Goal: Task Accomplishment & Management: Use online tool/utility

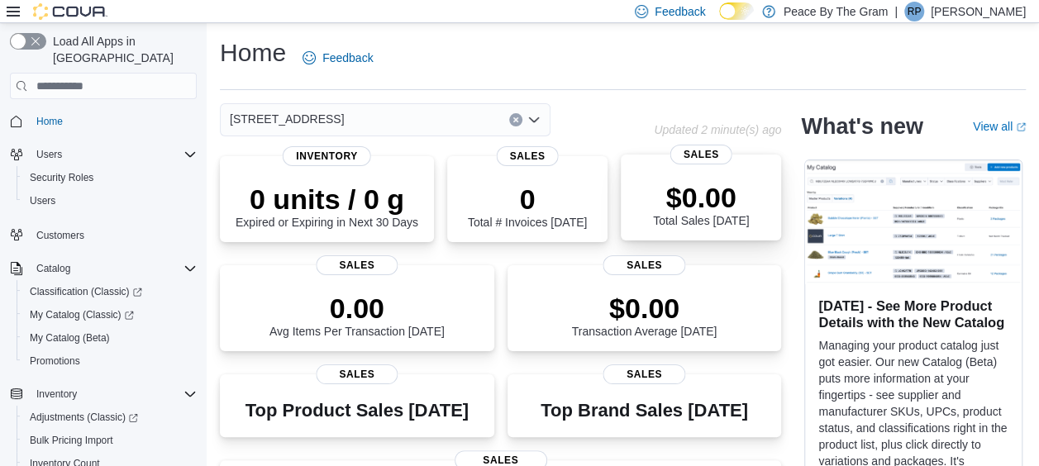
click at [722, 196] on p "$0.00" at bounding box center [701, 197] width 96 height 33
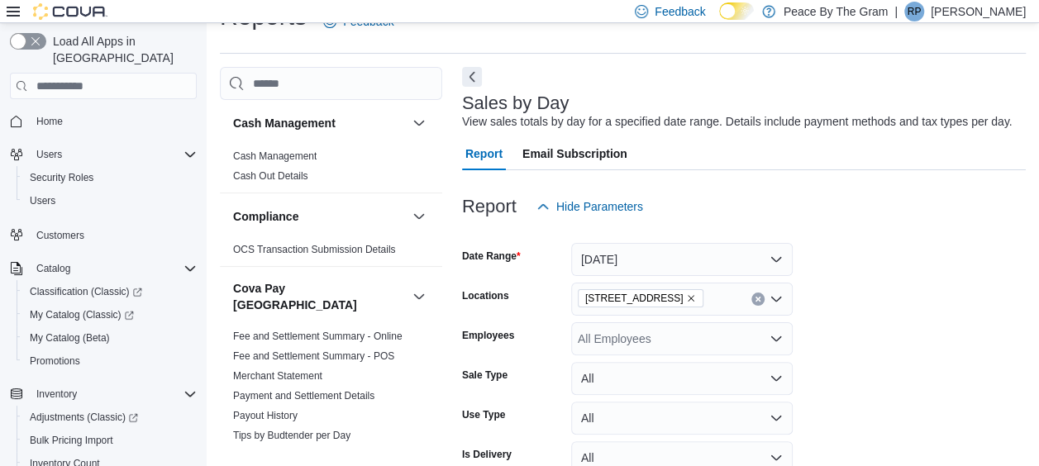
scroll to position [38, 0]
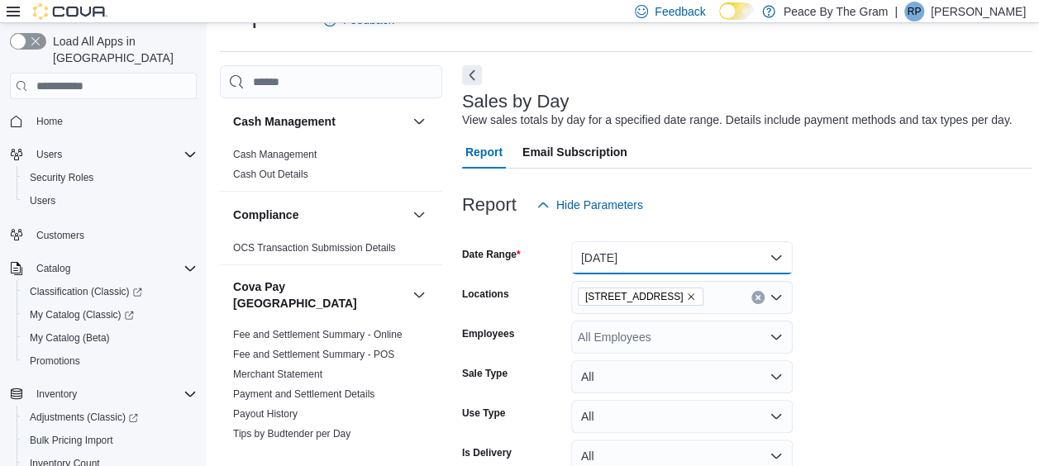
click at [769, 256] on button "[DATE]" at bounding box center [681, 257] width 221 height 33
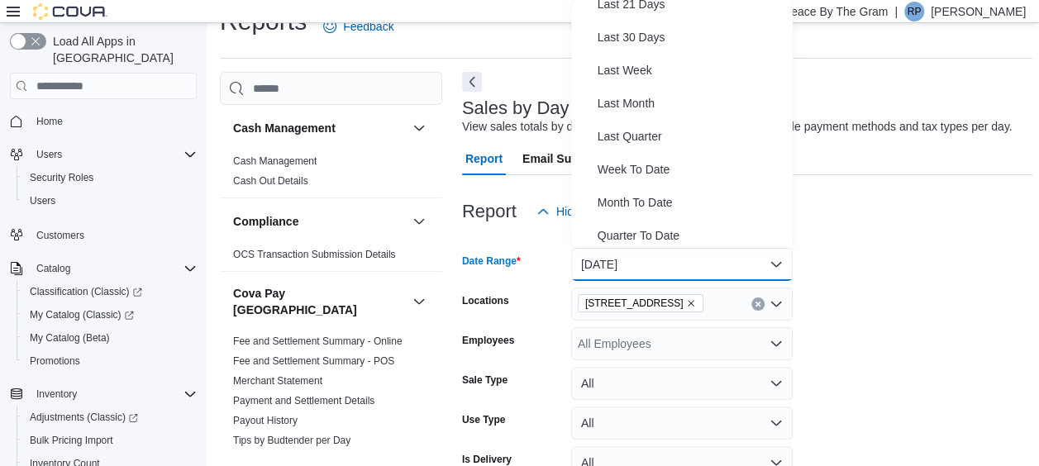
scroll to position [248, 0]
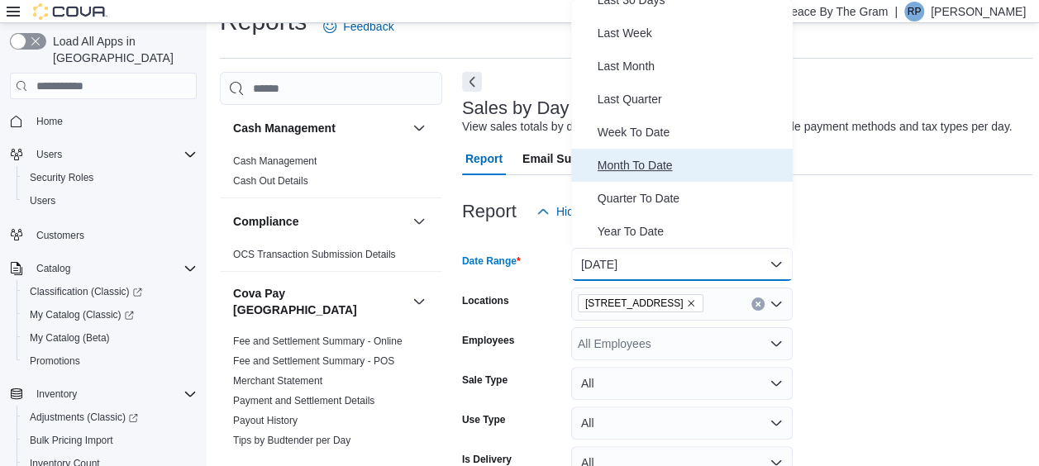
click at [646, 165] on span "Month To Date" at bounding box center [691, 165] width 188 height 20
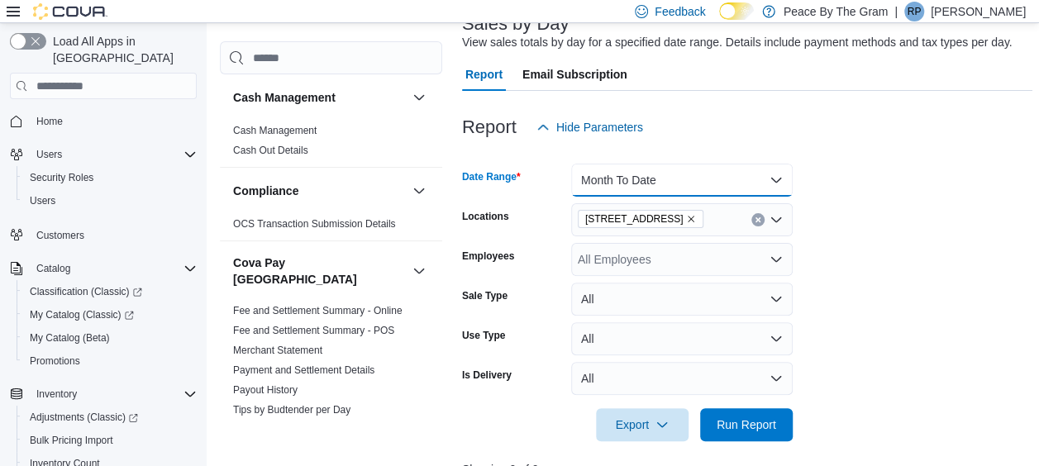
scroll to position [197, 0]
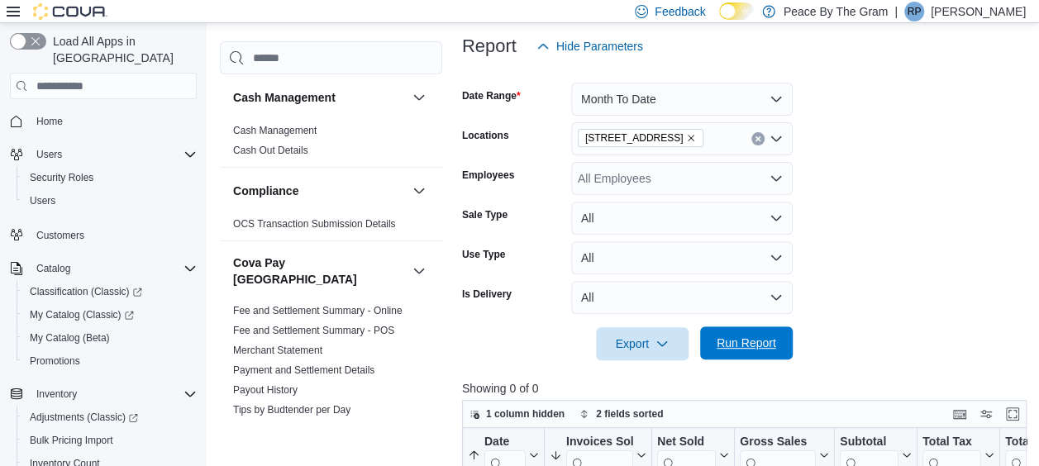
click at [740, 345] on span "Run Report" at bounding box center [745, 343] width 59 height 17
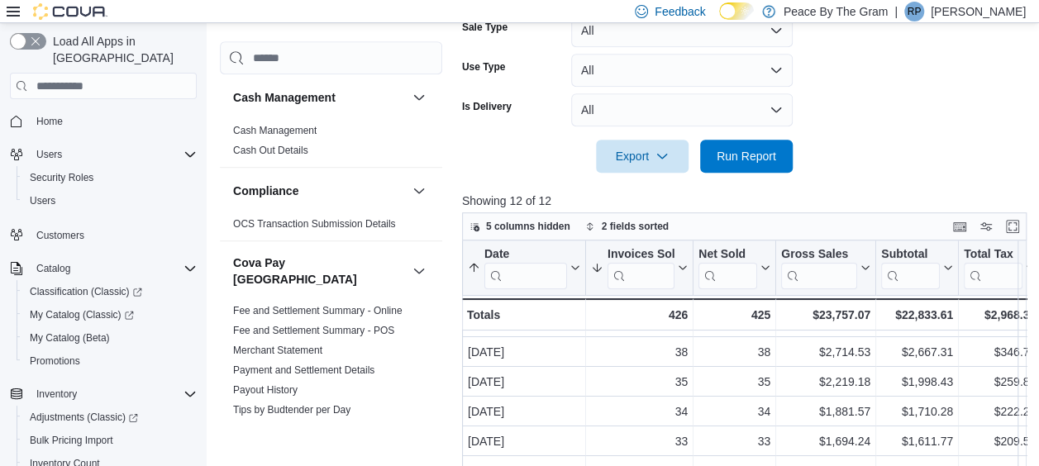
scroll to position [516, 0]
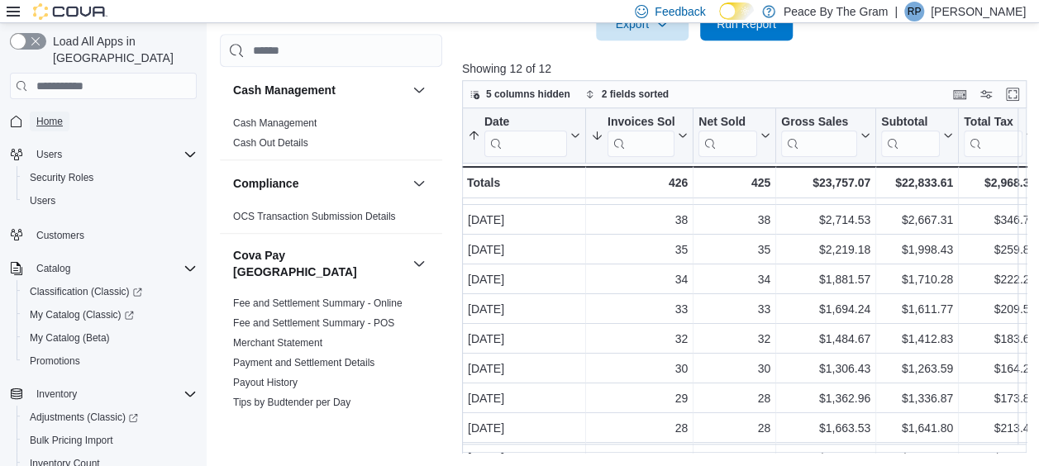
click at [43, 115] on span "Home" at bounding box center [49, 121] width 26 height 13
